Goal: Navigation & Orientation: Find specific page/section

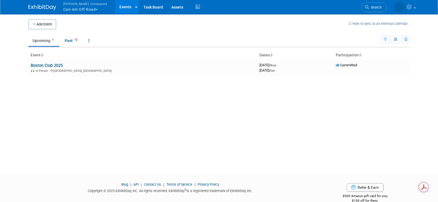
click at [99, 7] on button "[PERSON_NAME] Companies Can-Am Off-Road" at bounding box center [89, 7] width 52 height 14
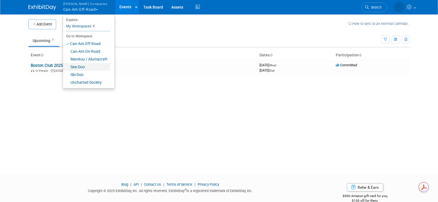
click at [86, 68] on link "Sea-Doo" at bounding box center [86, 67] width 47 height 8
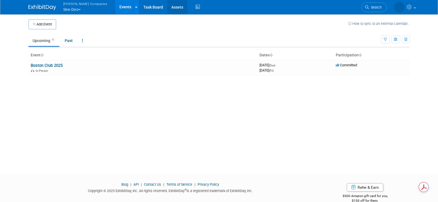
click at [167, 8] on link "Assets" at bounding box center [177, 7] width 20 height 14
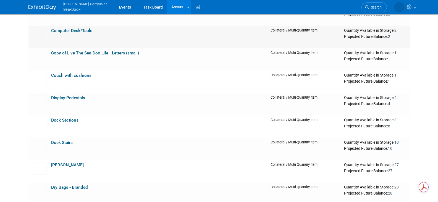
scroll to position [304, 0]
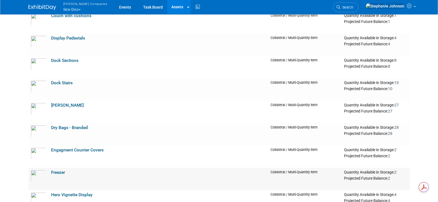
click at [57, 173] on link "Freezer" at bounding box center [58, 172] width 14 height 5
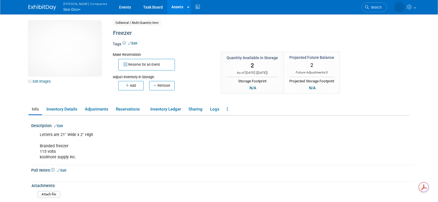
click at [82, 8] on button "Warnert Companies Sea-Doo" at bounding box center [89, 7] width 52 height 14
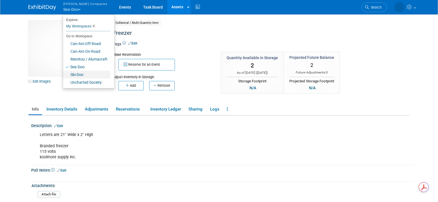
click at [80, 74] on link "Ski-Doo" at bounding box center [86, 75] width 47 height 8
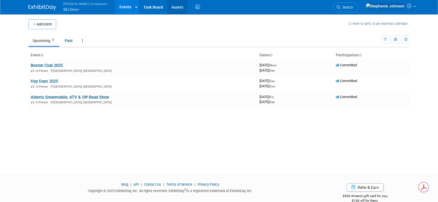
click at [172, 12] on link "Assets" at bounding box center [177, 7] width 20 height 14
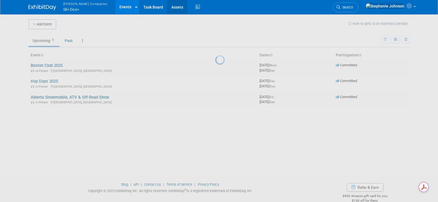
click at [167, 9] on link "Assets" at bounding box center [177, 7] width 20 height 14
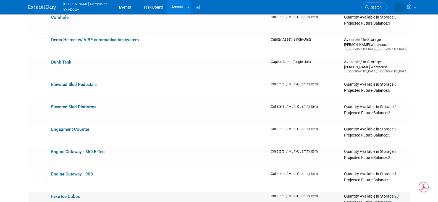
scroll to position [636, 0]
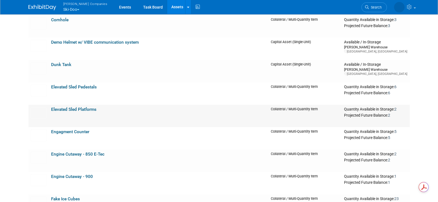
click at [76, 109] on link "Elevated Sled Platforms" at bounding box center [73, 109] width 45 height 5
